Goal: Transaction & Acquisition: Register for event/course

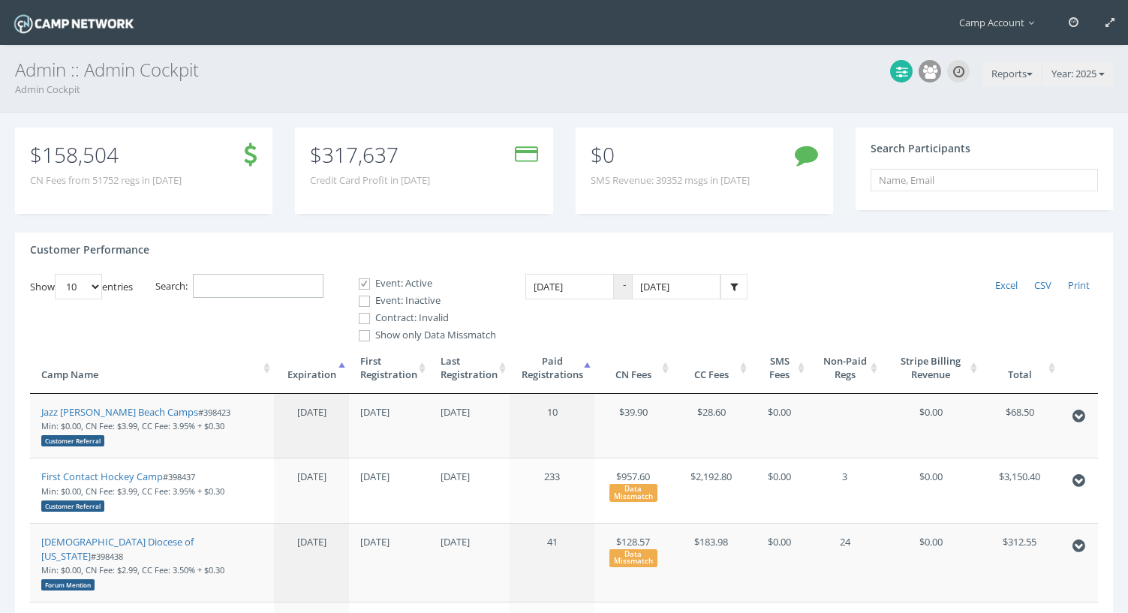
click at [259, 284] on input "Search:" at bounding box center [258, 286] width 131 height 25
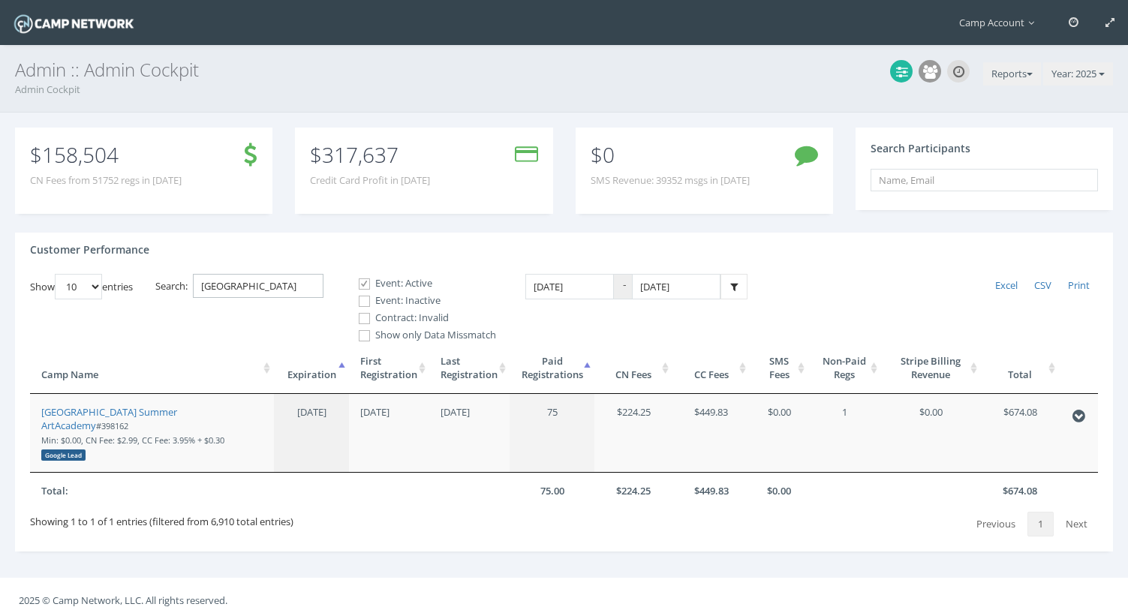
type input "fresno"
click at [396, 301] on label "Event: Inactive" at bounding box center [421, 300] width 150 height 15
click at [363, 301] on input "Event: Inactive" at bounding box center [356, 301] width 14 height 14
checkbox input "true"
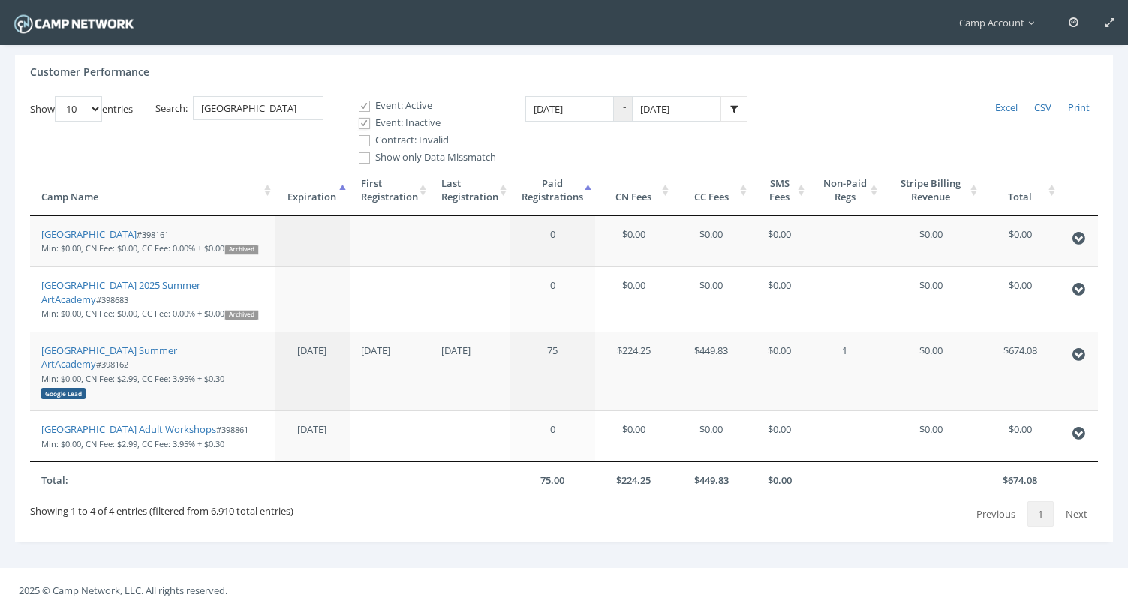
scroll to position [206, 0]
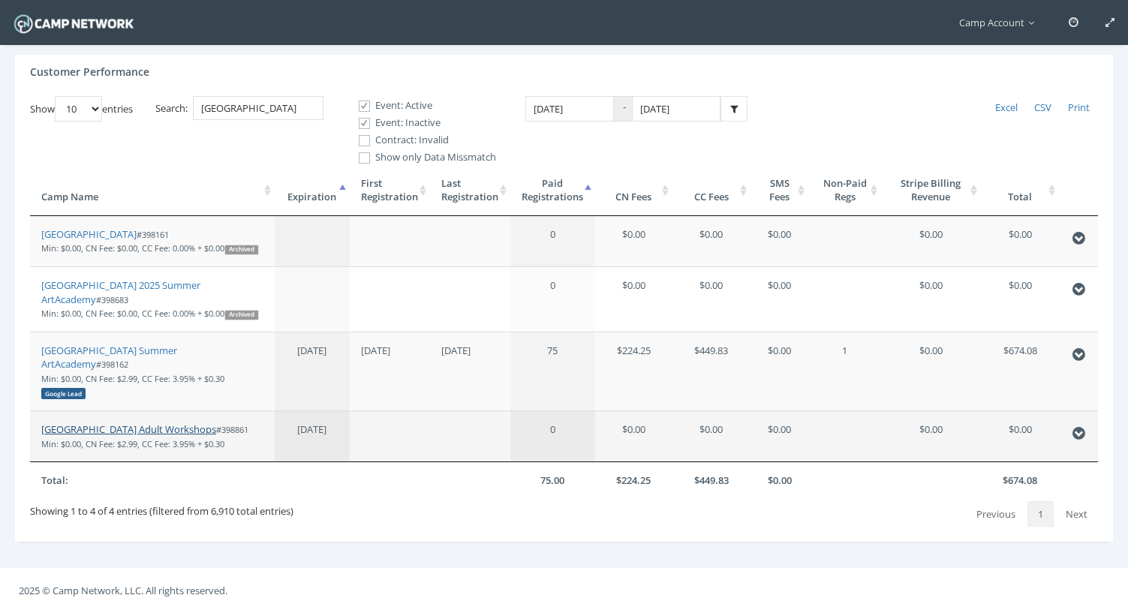
click at [180, 432] on link "[GEOGRAPHIC_DATA] Adult Workshops" at bounding box center [128, 429] width 175 height 14
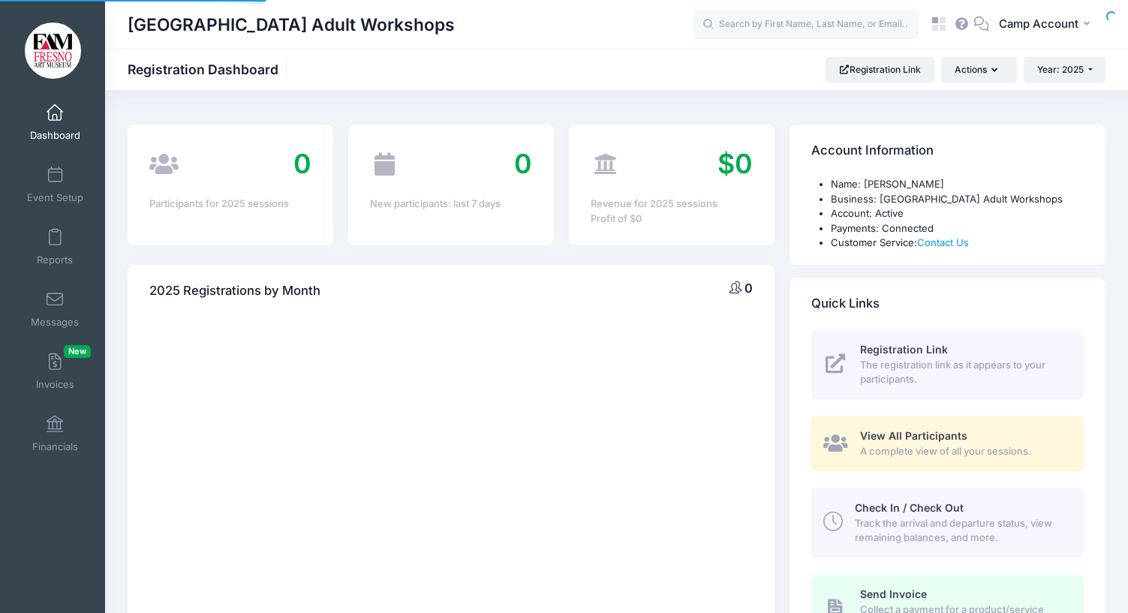
select select
click at [69, 176] on link "Event Setup" at bounding box center [55, 184] width 71 height 53
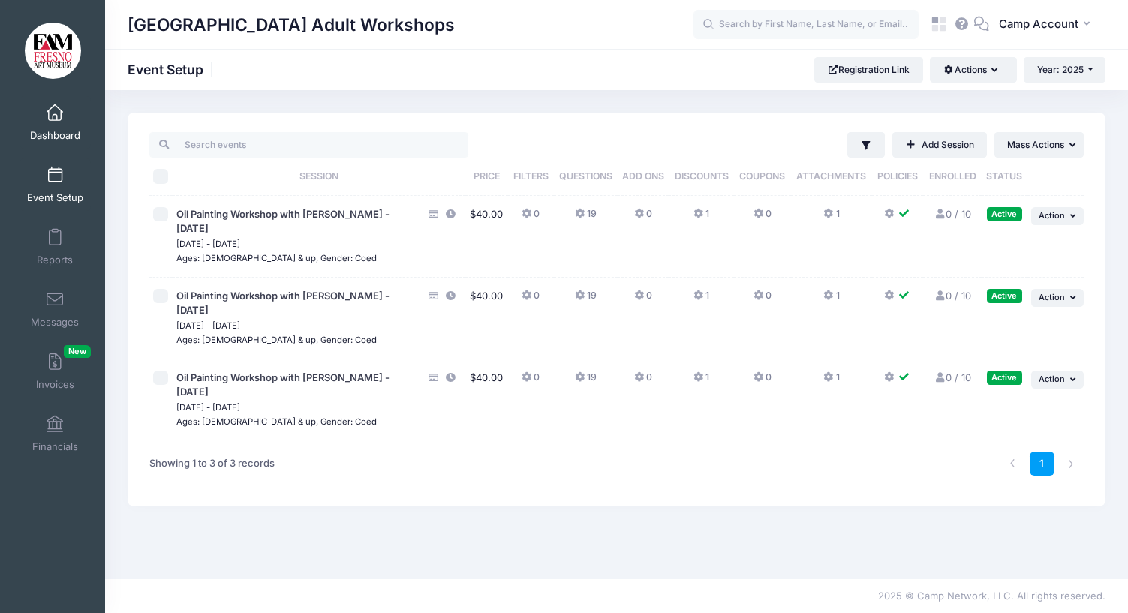
click at [55, 116] on span at bounding box center [55, 113] width 0 height 17
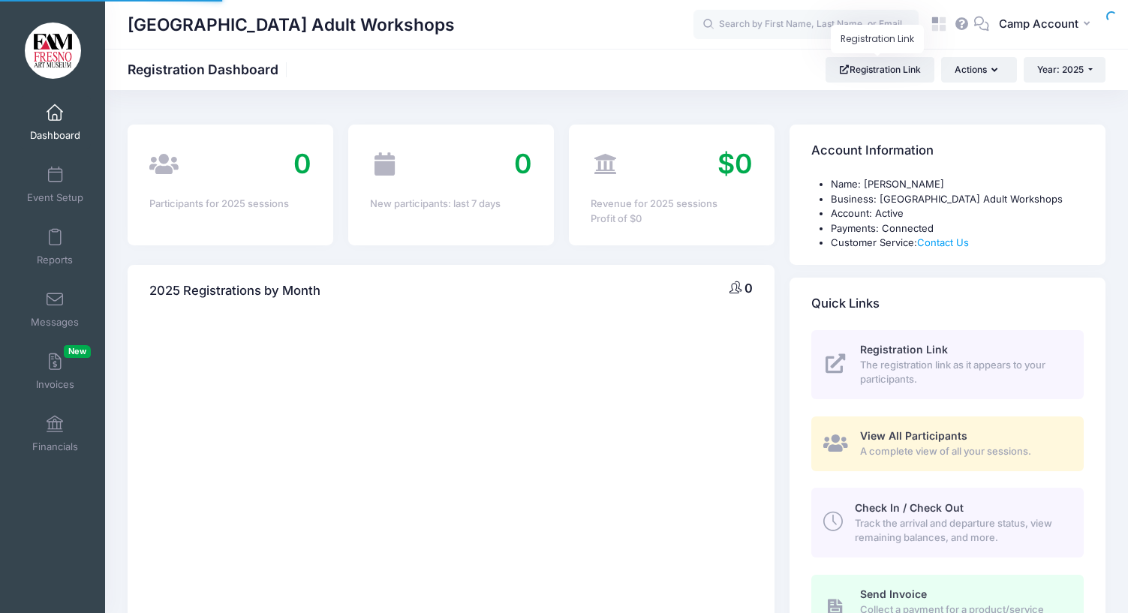
select select
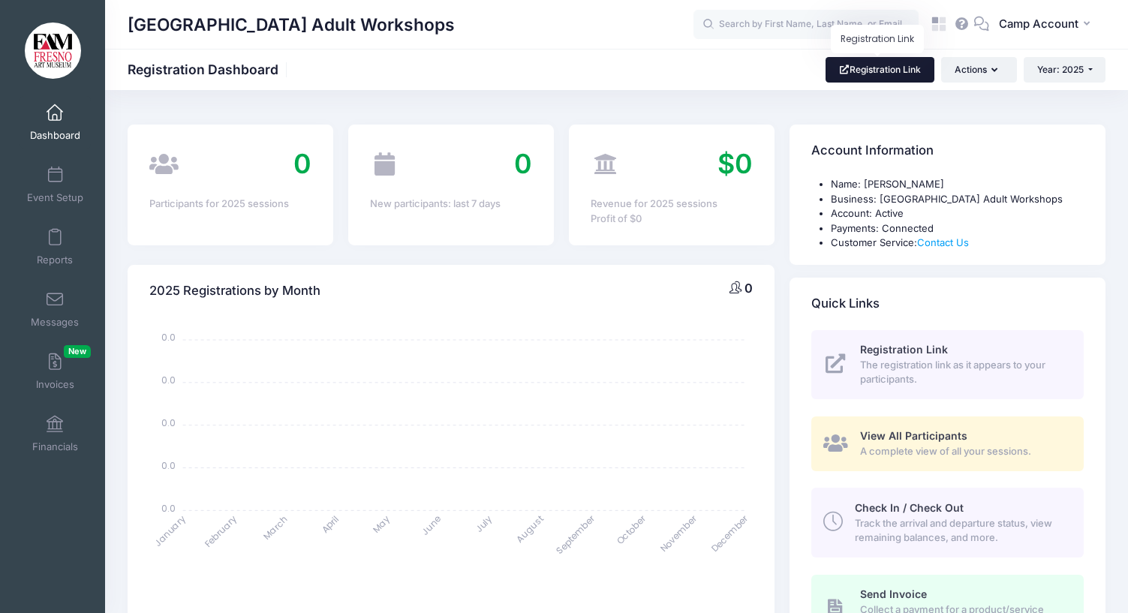
click at [858, 80] on link "Registration Link" at bounding box center [879, 70] width 109 height 26
click at [72, 198] on span "Event Setup" at bounding box center [55, 197] width 56 height 13
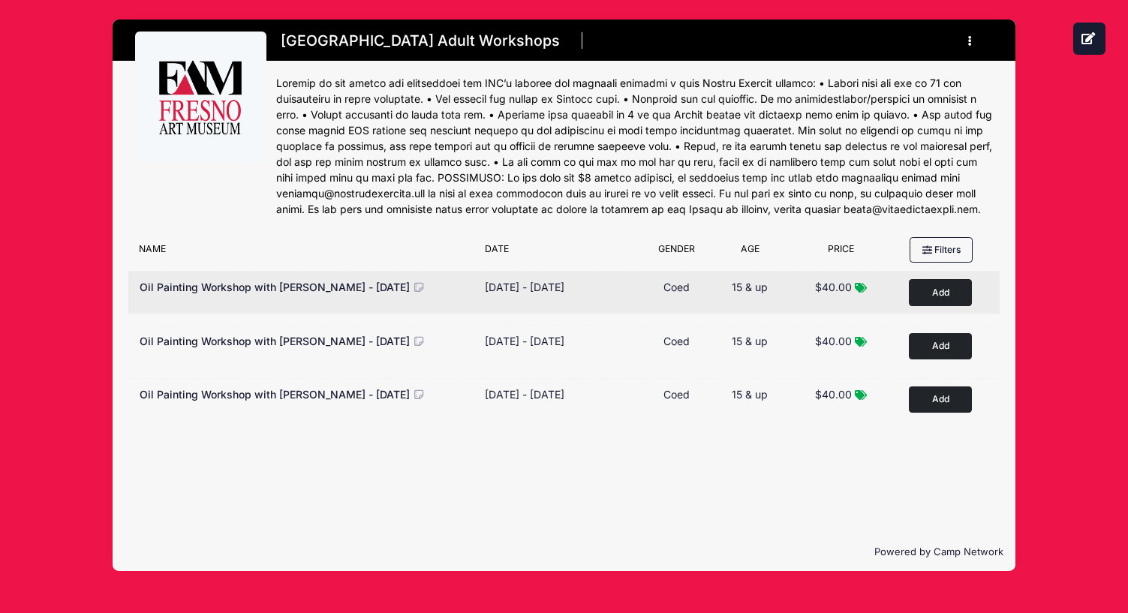
click at [941, 305] on button "Add to Cart" at bounding box center [940, 292] width 63 height 26
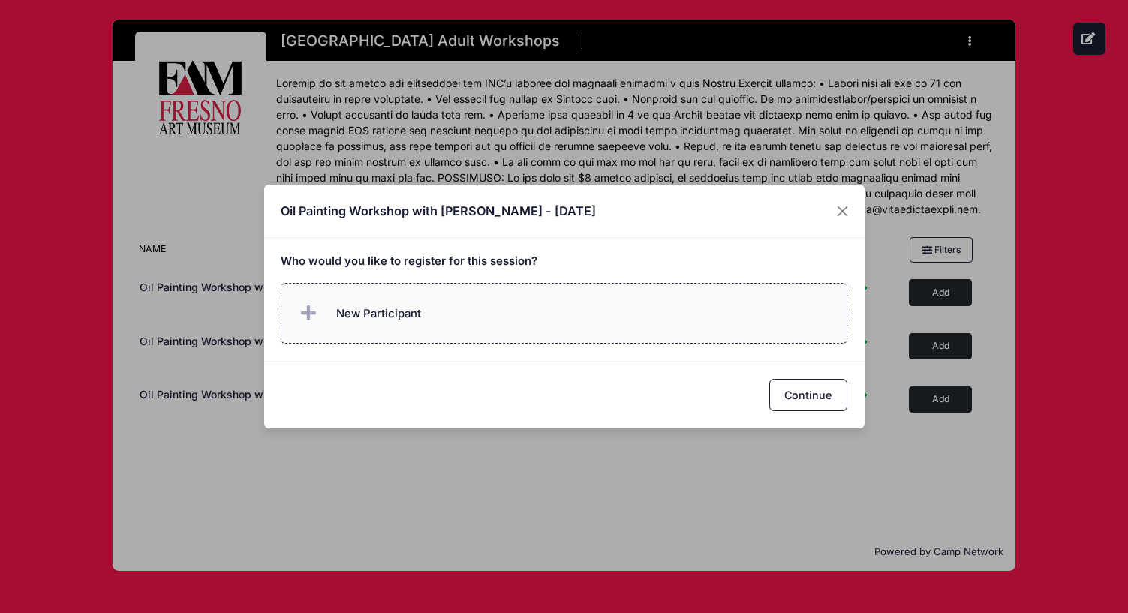
click at [693, 325] on label "New Participant" at bounding box center [564, 313] width 566 height 61
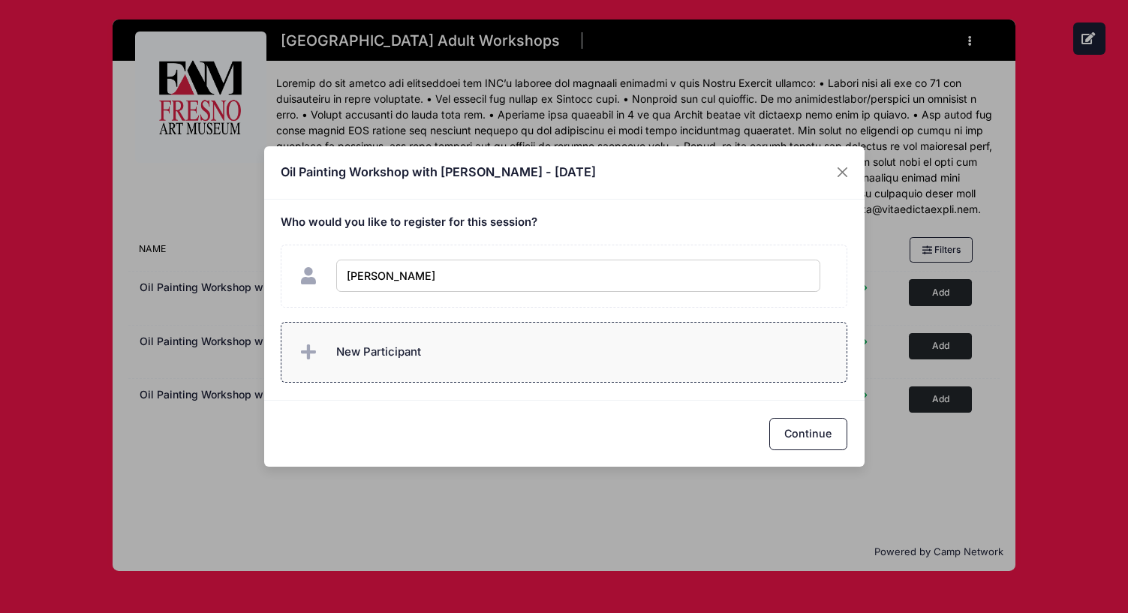
type input "Andrew Downing"
checkbox input "true"
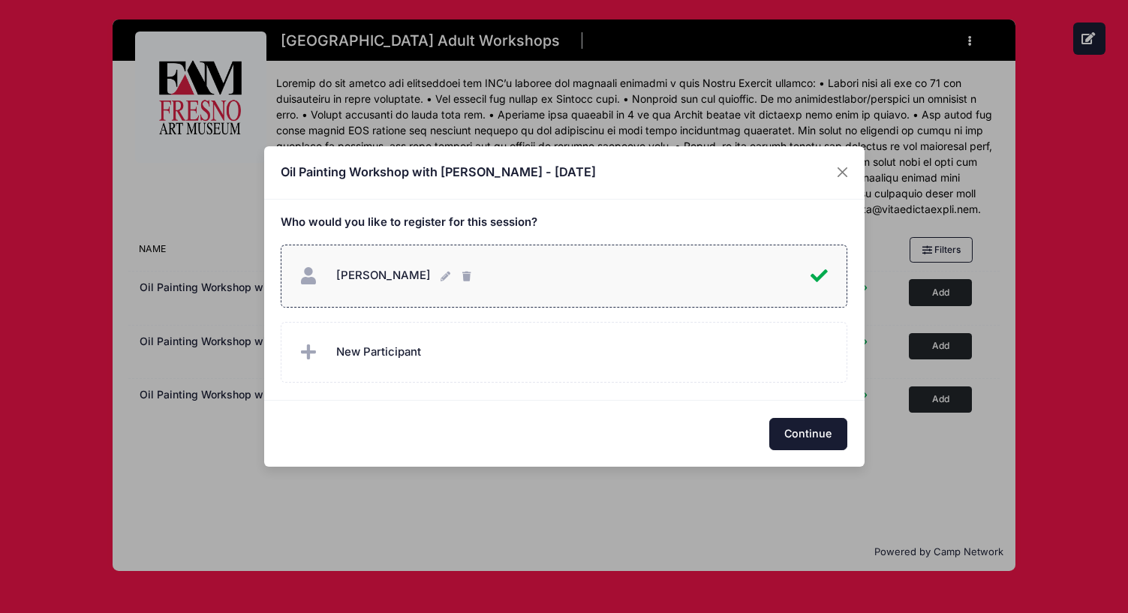
click at [832, 437] on button "Continue" at bounding box center [808, 434] width 78 height 32
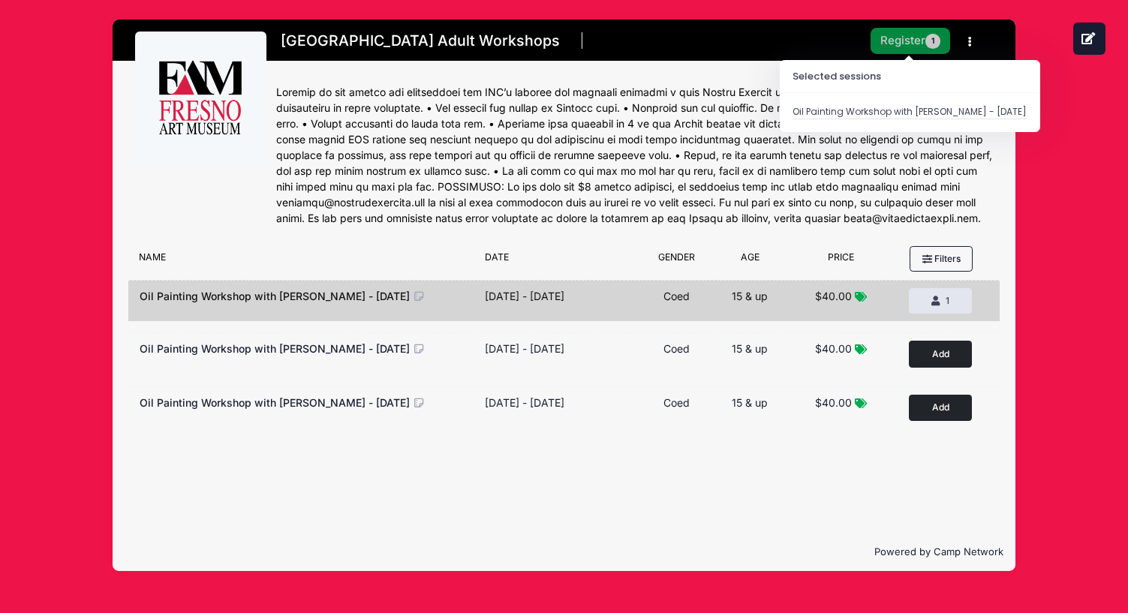
click at [908, 44] on button "Register 1" at bounding box center [910, 41] width 80 height 26
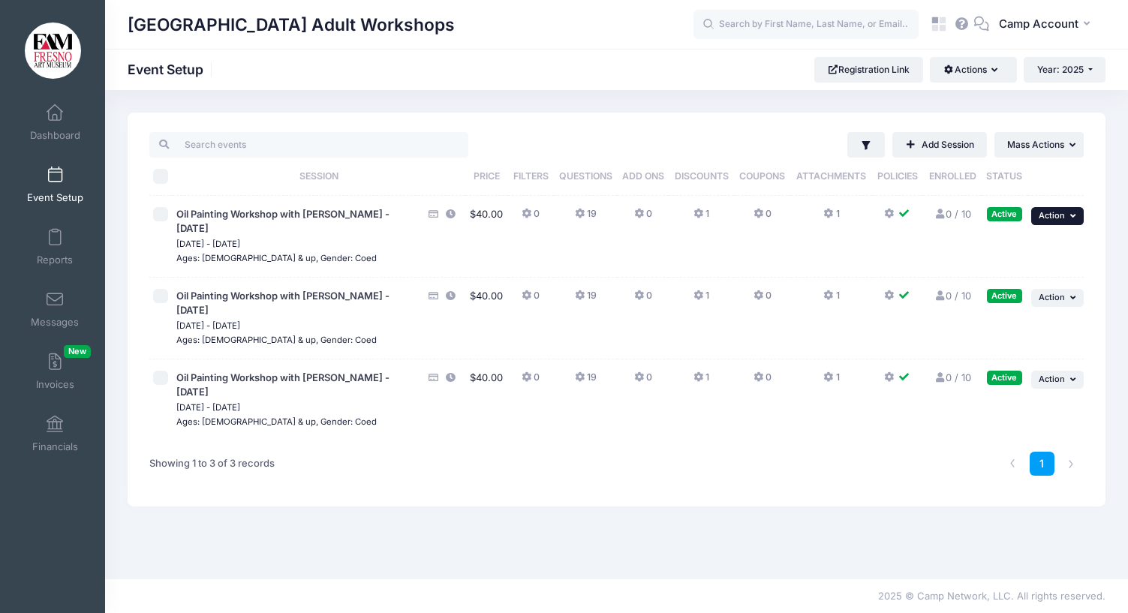
click at [1059, 218] on span "Action" at bounding box center [1051, 215] width 26 height 11
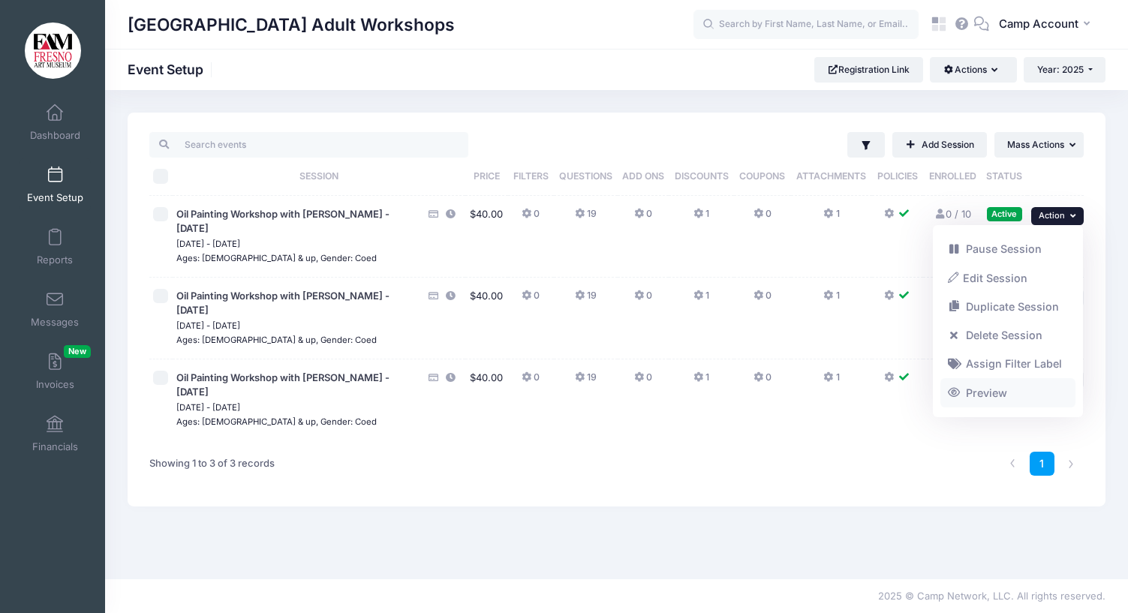
click at [984, 394] on link "Preview" at bounding box center [1008, 393] width 136 height 29
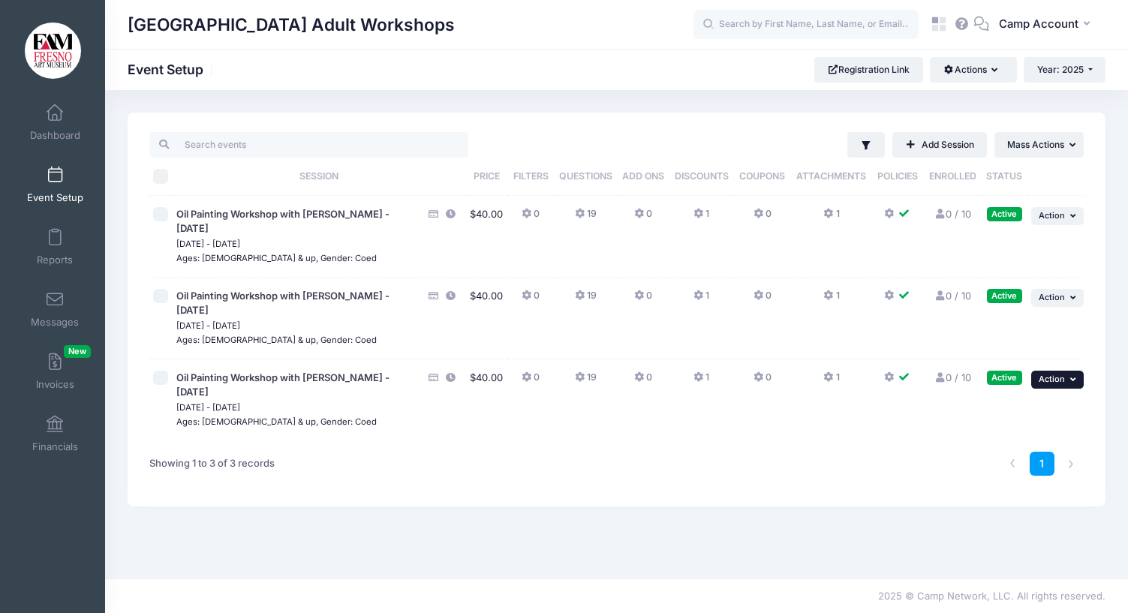
click at [1056, 381] on span "Action" at bounding box center [1051, 379] width 26 height 11
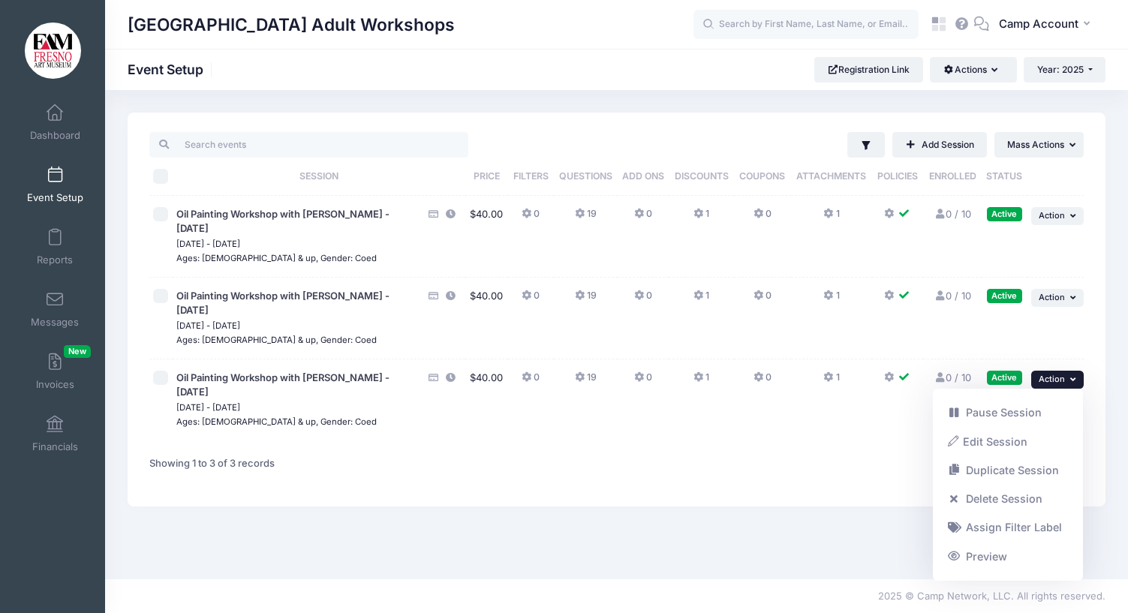
click at [1104, 433] on div "Filter Filter Options Show: Active Live Completed Add Session ... Mass Actions" at bounding box center [617, 310] width 978 height 394
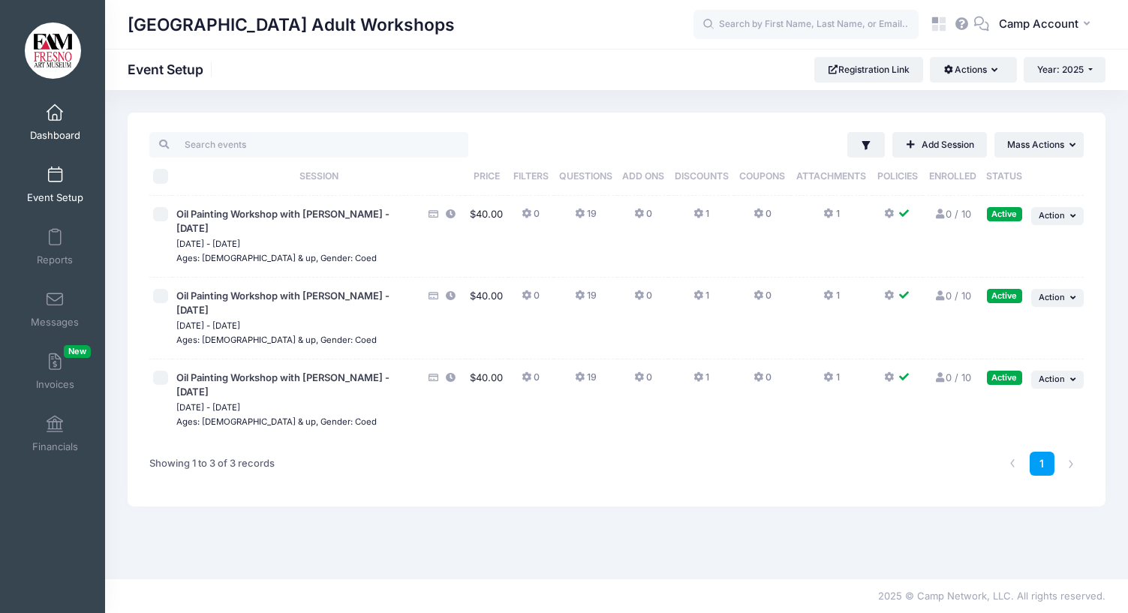
click at [59, 128] on link "Dashboard" at bounding box center [55, 122] width 71 height 53
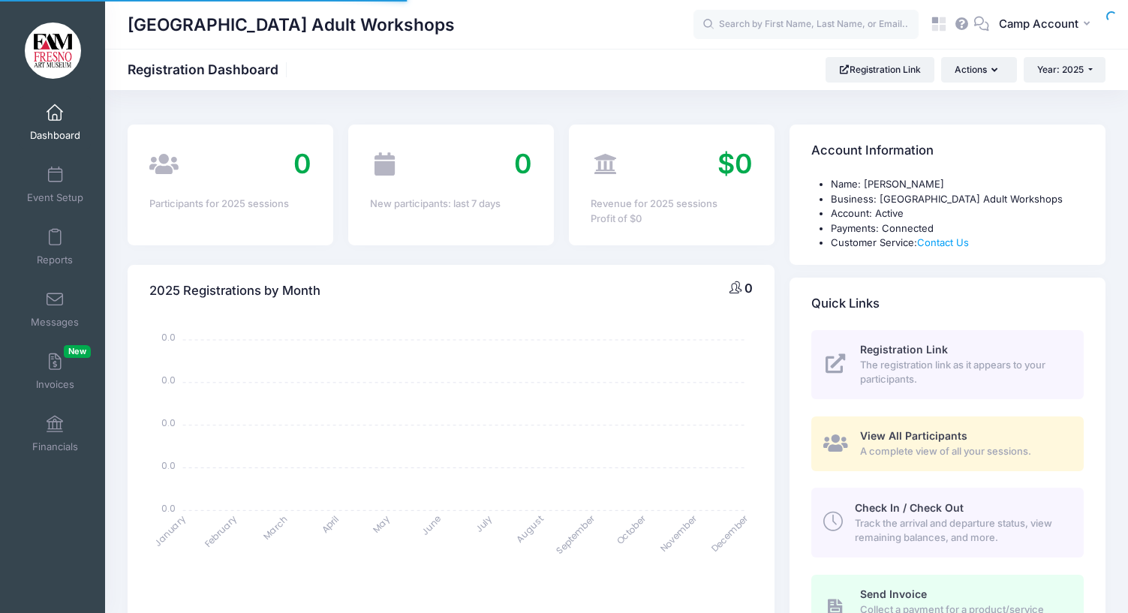
select select
click at [50, 185] on link "Event Setup" at bounding box center [55, 184] width 71 height 53
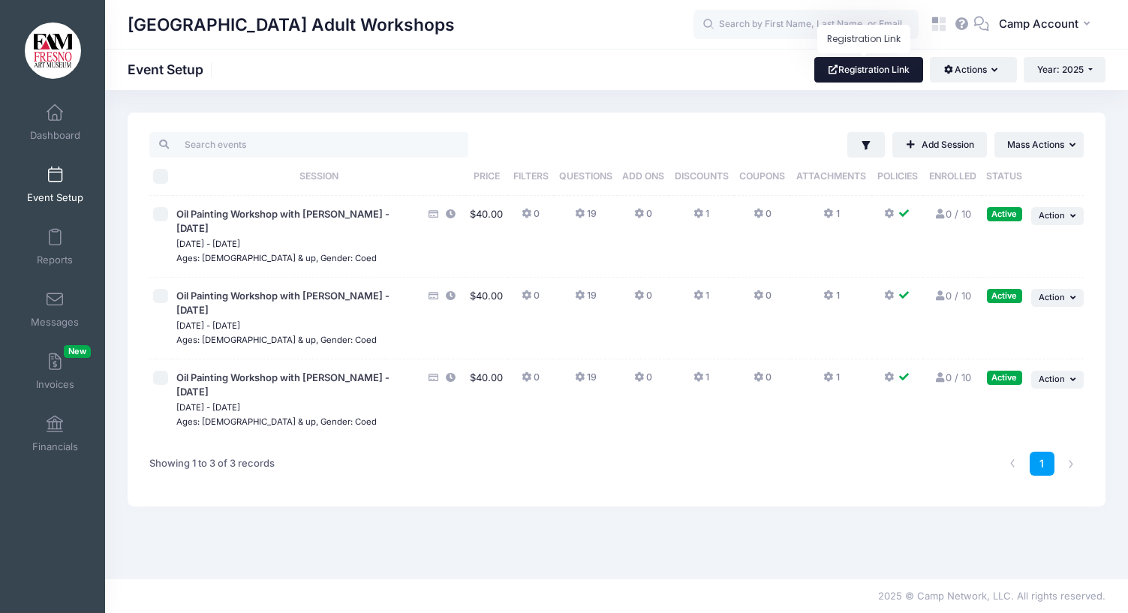
click at [840, 77] on link "Registration Link" at bounding box center [868, 70] width 109 height 26
click at [62, 122] on link "Dashboard" at bounding box center [55, 122] width 71 height 53
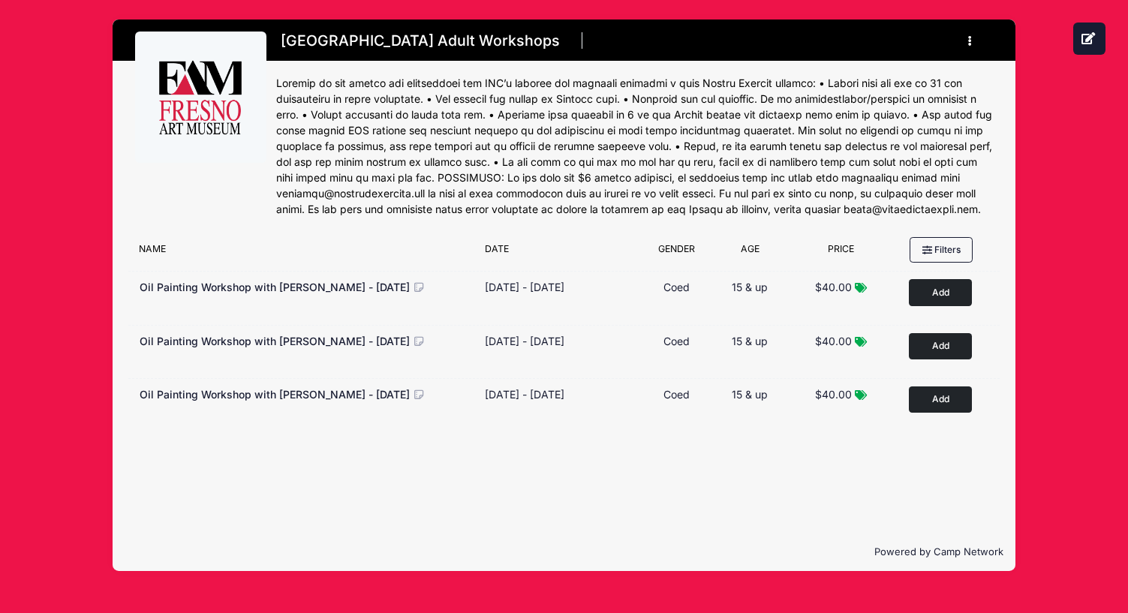
click at [509, 179] on div at bounding box center [634, 147] width 717 height 142
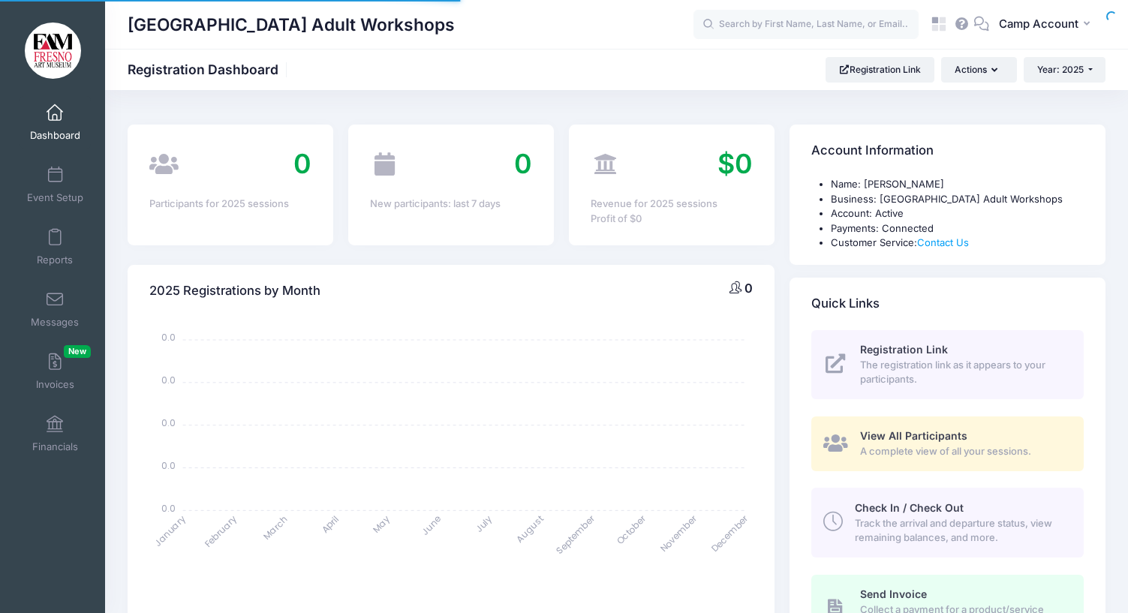
select select
click at [936, 31] on icon at bounding box center [934, 28] width 7 height 7
